Goal: Task Accomplishment & Management: Use online tool/utility

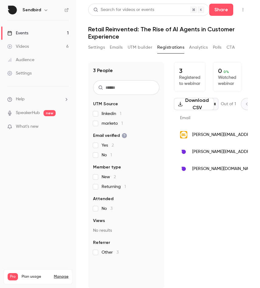
click at [168, 130] on div "3 People UTM Source linkedin 1 marketo 1 Email verified Yes 2 No 1 Member type …" at bounding box center [168, 175] width 160 height 227
click at [220, 206] on div "3 Registered to webinar 0 0 % Watched webinar Download CSV * Out of 1 Email Nam…" at bounding box center [211, 175] width 74 height 227
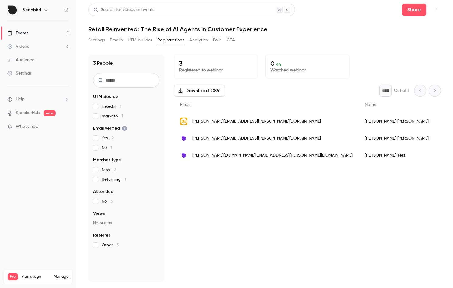
click at [139, 41] on button "UTM builder" at bounding box center [140, 40] width 25 height 10
